Goal: Task Accomplishment & Management: Complete application form

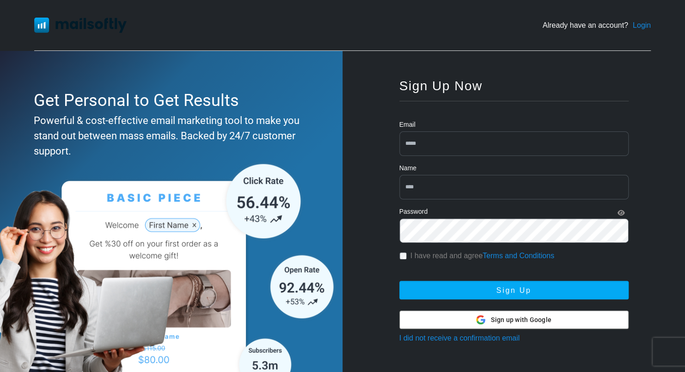
click at [520, 315] on span "Sign up with Google" at bounding box center [521, 320] width 61 height 10
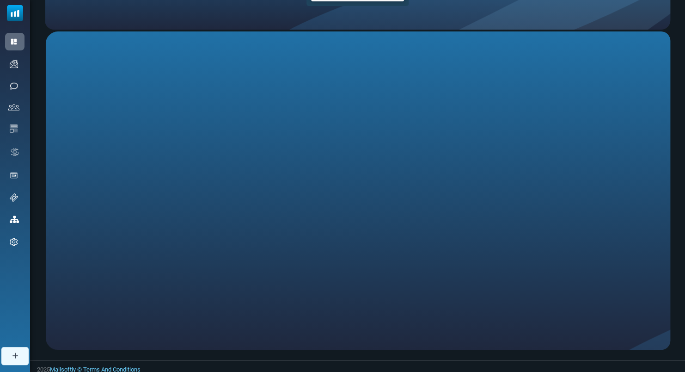
scroll to position [137, 0]
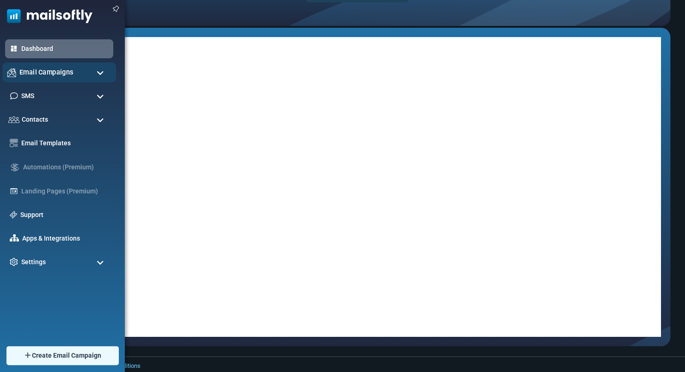
click at [68, 78] on div "Email Campaigns" at bounding box center [59, 72] width 114 height 20
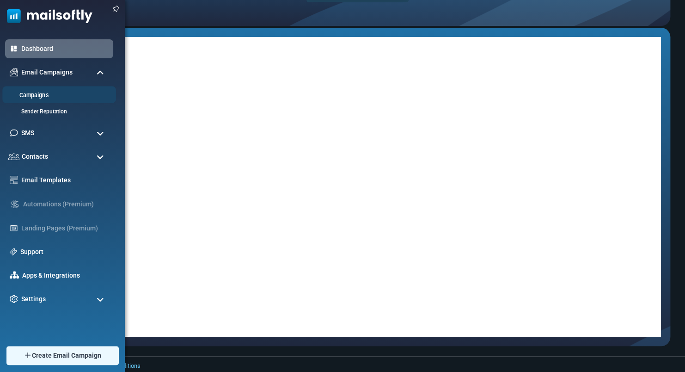
click at [58, 94] on link "Campaigns" at bounding box center [57, 95] width 111 height 9
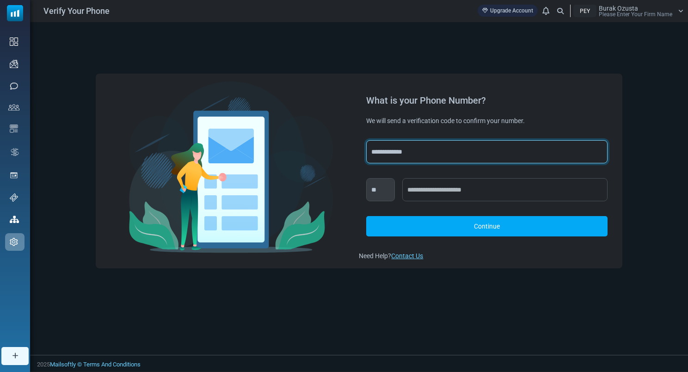
click at [410, 150] on select "**********" at bounding box center [486, 151] width 241 height 23
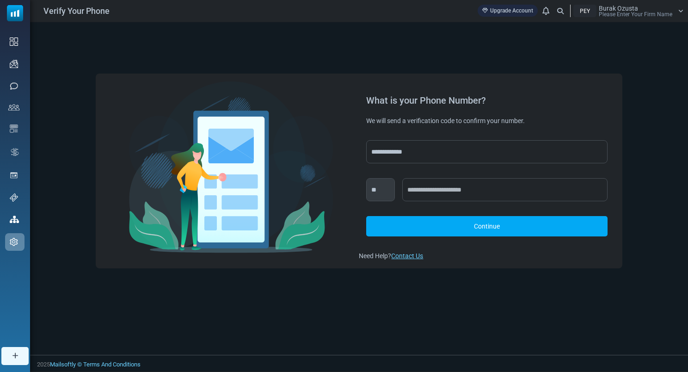
click at [293, 160] on img at bounding box center [231, 167] width 205 height 172
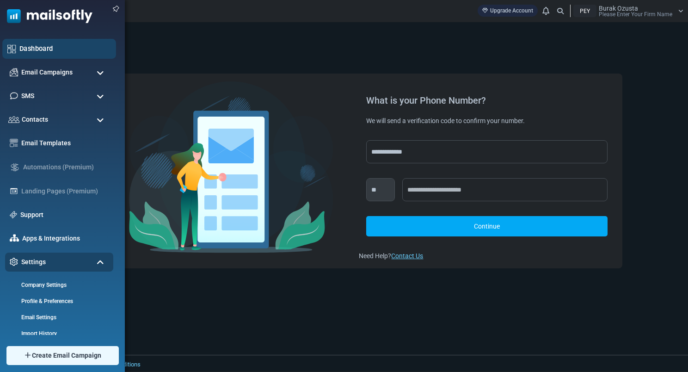
click at [70, 55] on div "Dashboard" at bounding box center [59, 49] width 114 height 20
click at [57, 52] on link "Dashboard" at bounding box center [65, 48] width 92 height 10
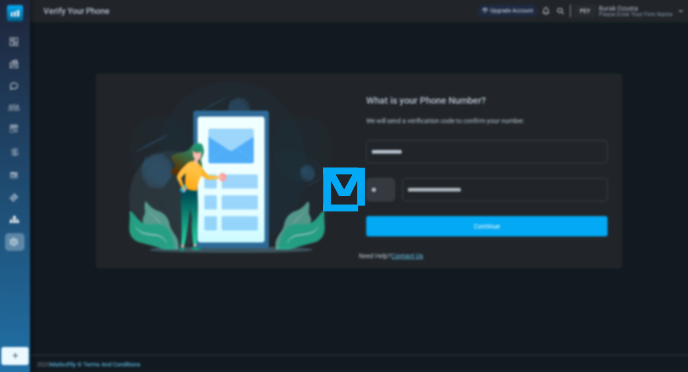
drag, startPoint x: 479, startPoint y: 235, endPoint x: 412, endPoint y: 280, distance: 80.3
click at [413, 279] on div at bounding box center [344, 186] width 688 height 372
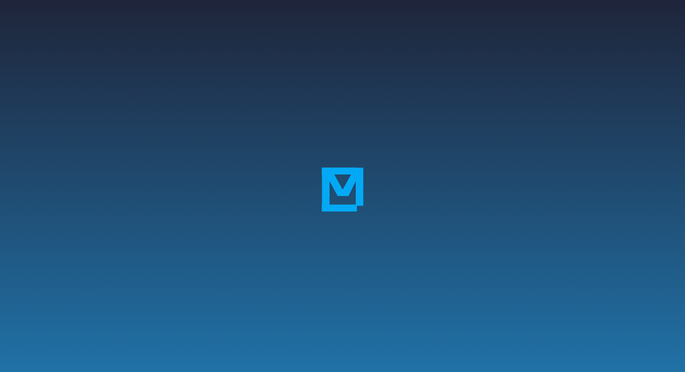
scroll to position [137, 0]
